Goal: Navigation & Orientation: Find specific page/section

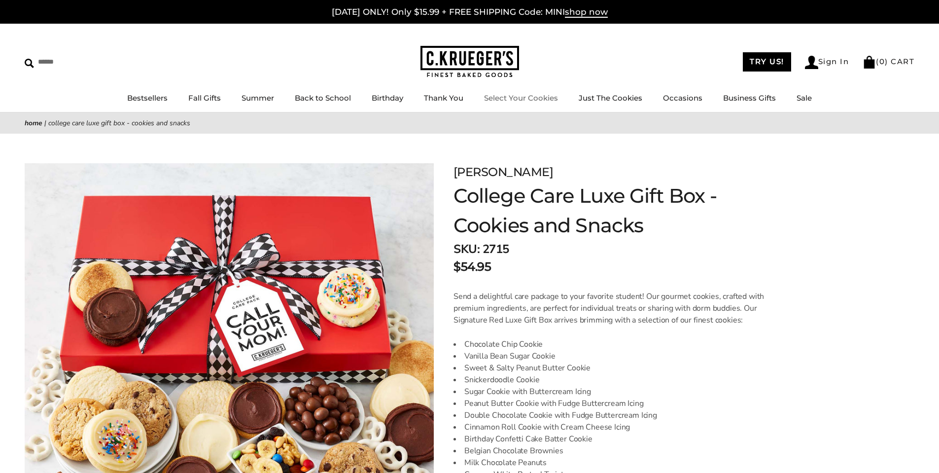
click at [497, 99] on link "Select Your Cookies" at bounding box center [521, 97] width 74 height 9
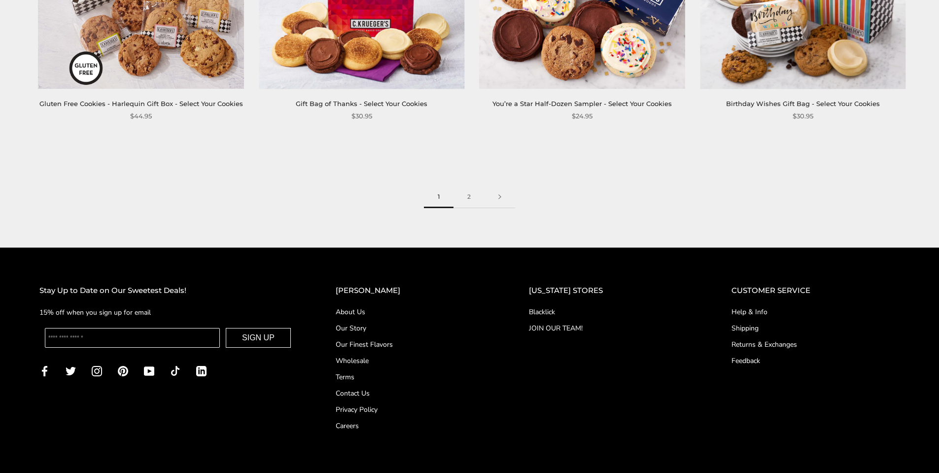
scroll to position [1676, 0]
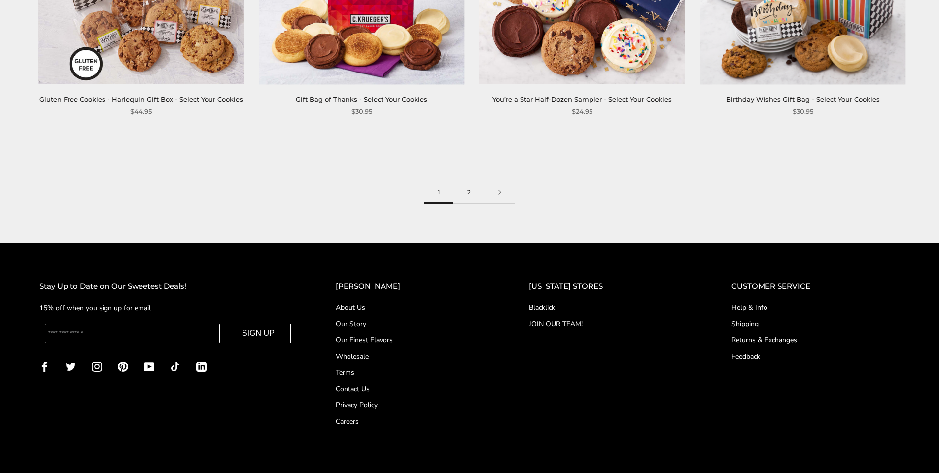
click at [467, 182] on link "2" at bounding box center [469, 192] width 31 height 22
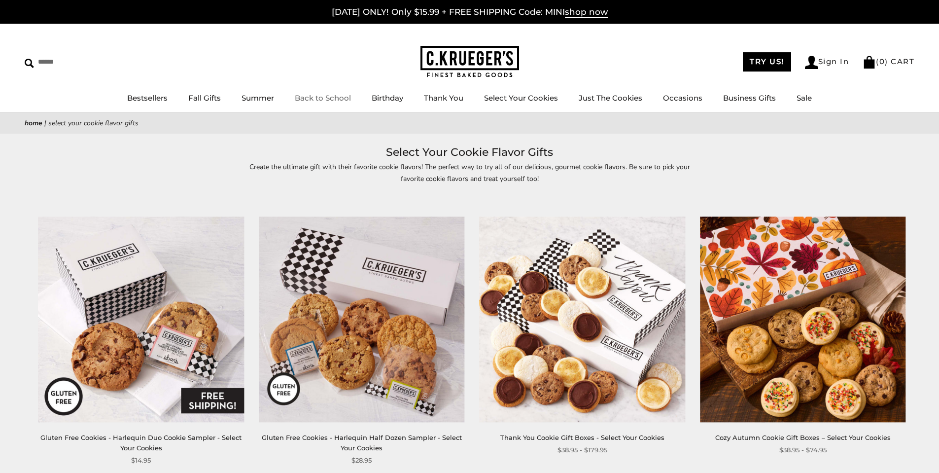
click at [321, 97] on link "Back to School" at bounding box center [323, 97] width 56 height 9
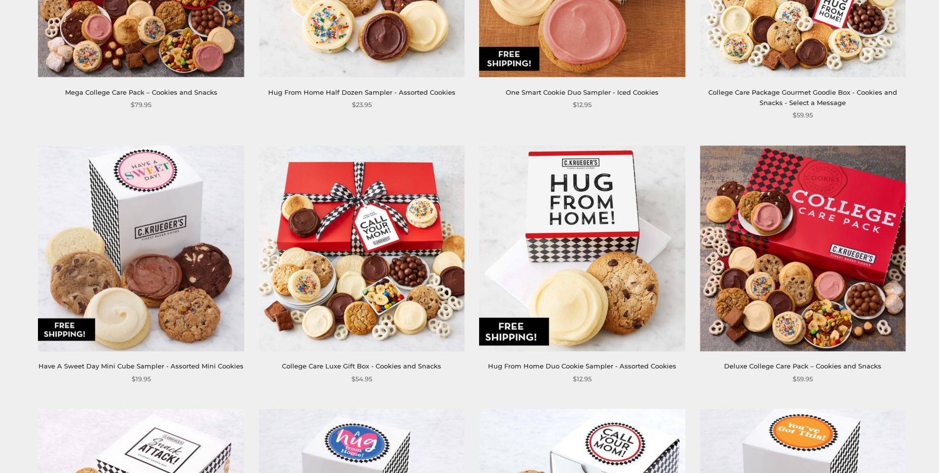
scroll to position [592, 0]
